Goal: Task Accomplishment & Management: Manage account settings

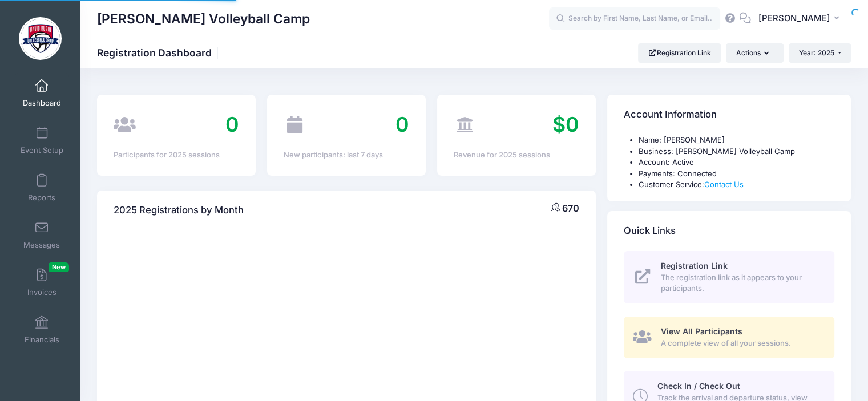
select select
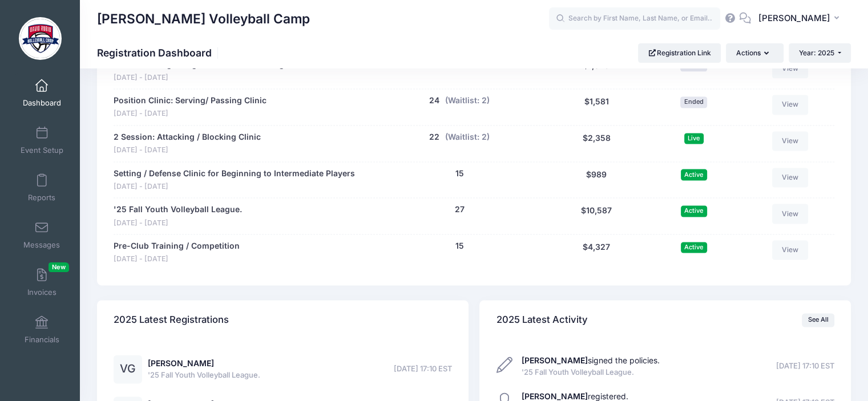
scroll to position [1549, 0]
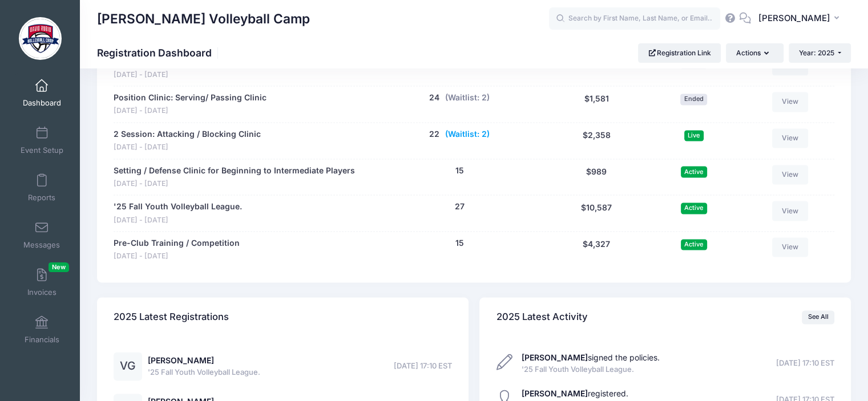
click at [458, 135] on button "(Waitlist: 2)" at bounding box center [467, 134] width 44 height 12
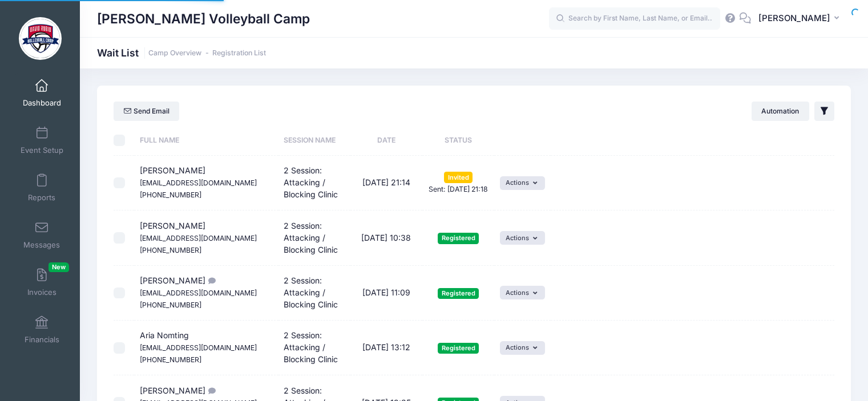
select select "50"
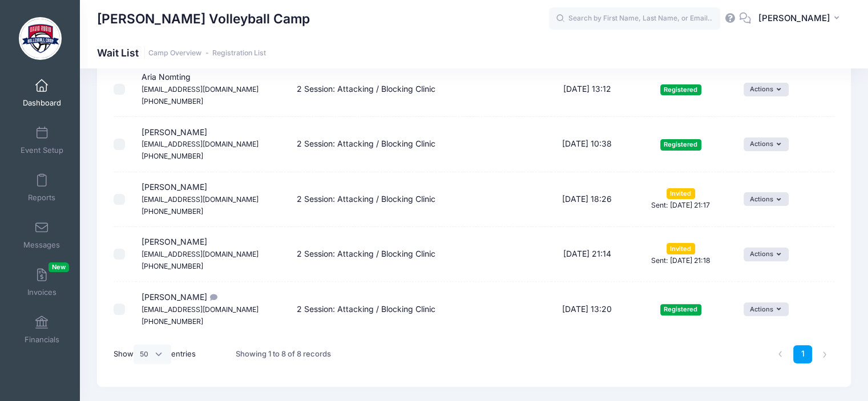
scroll to position [310, 0]
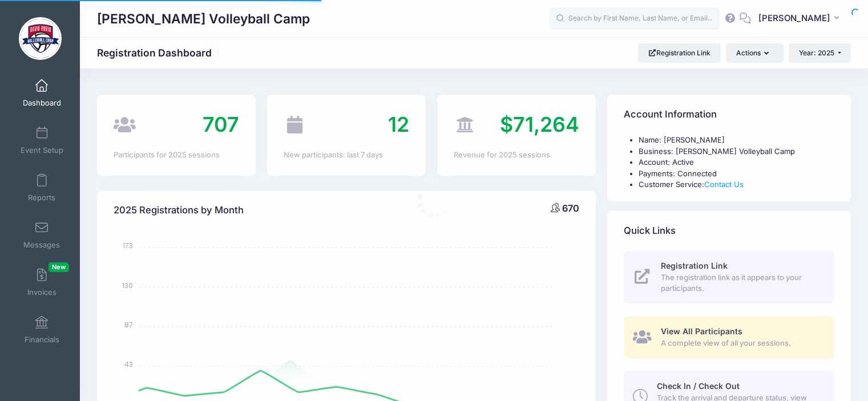
select select
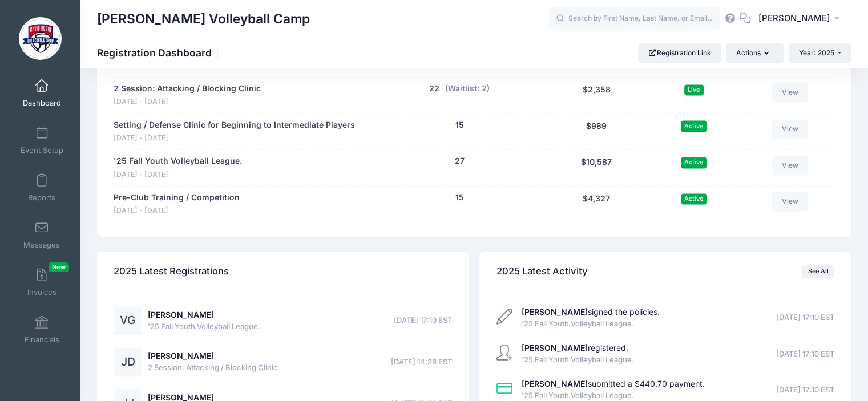
scroll to position [1589, 0]
